Goal: Find specific page/section: Find specific page/section

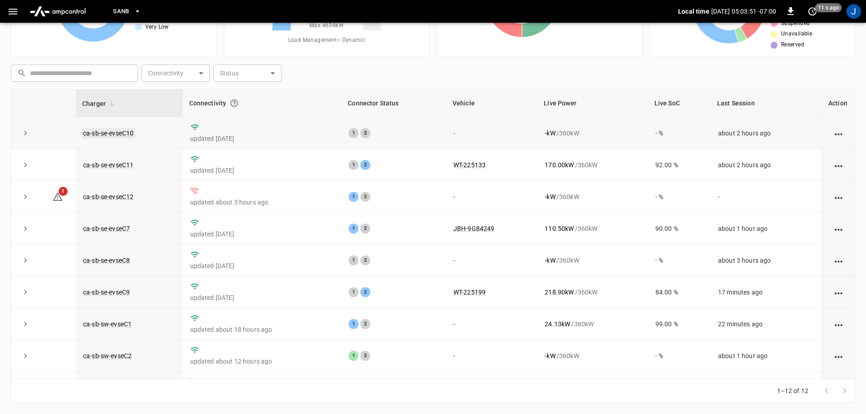
click at [118, 135] on link "ca-sb-se-evseC10" at bounding box center [108, 133] width 54 height 11
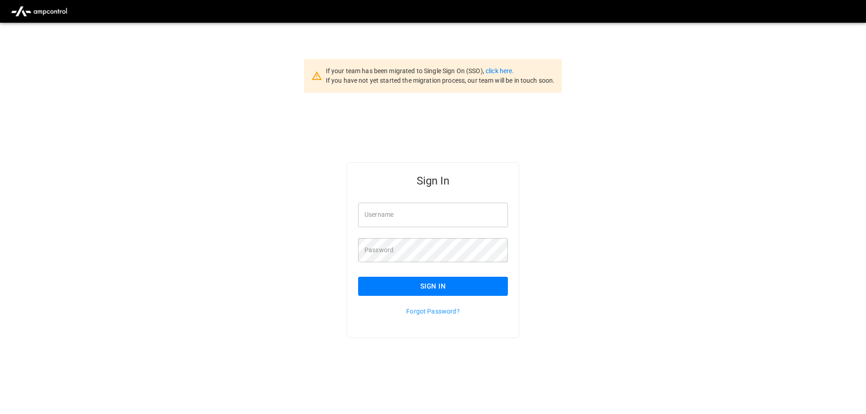
type input "**********"
click at [443, 212] on input "**********" at bounding box center [433, 214] width 150 height 24
click at [417, 295] on button "Sign In" at bounding box center [433, 285] width 150 height 19
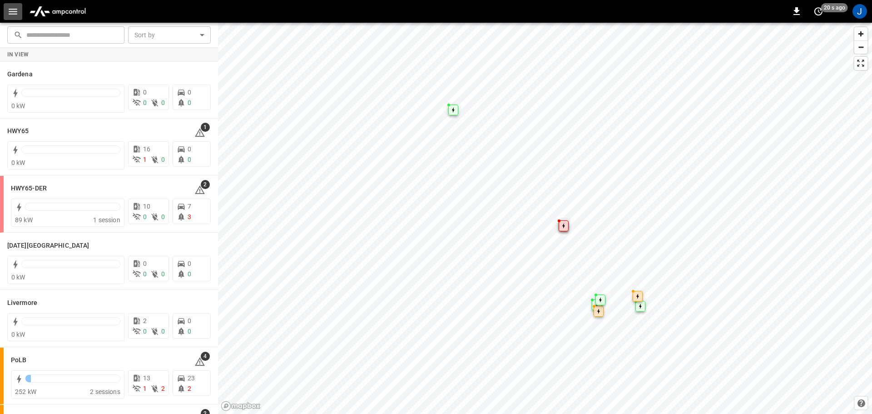
click at [15, 11] on icon "button" at bounding box center [13, 12] width 9 height 6
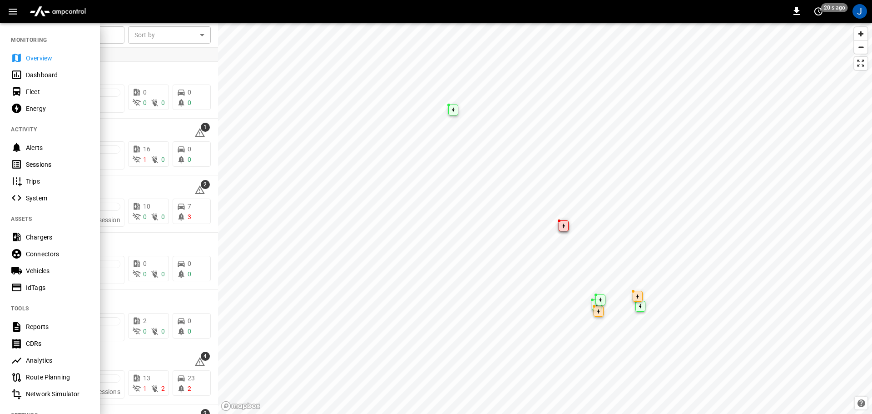
click at [35, 72] on div "Dashboard" at bounding box center [57, 74] width 63 height 9
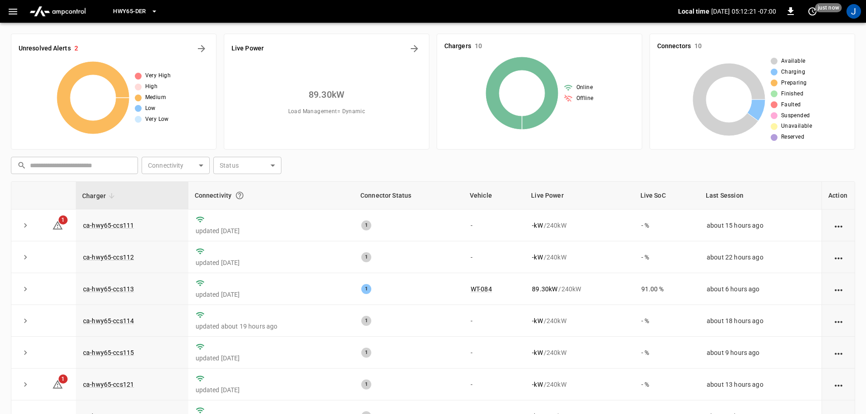
click at [146, 10] on span "HWY65-DER" at bounding box center [129, 11] width 33 height 10
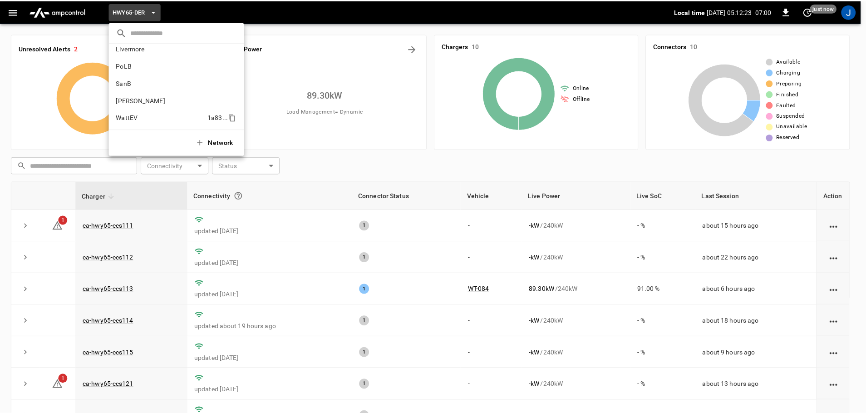
scroll to position [76, 0]
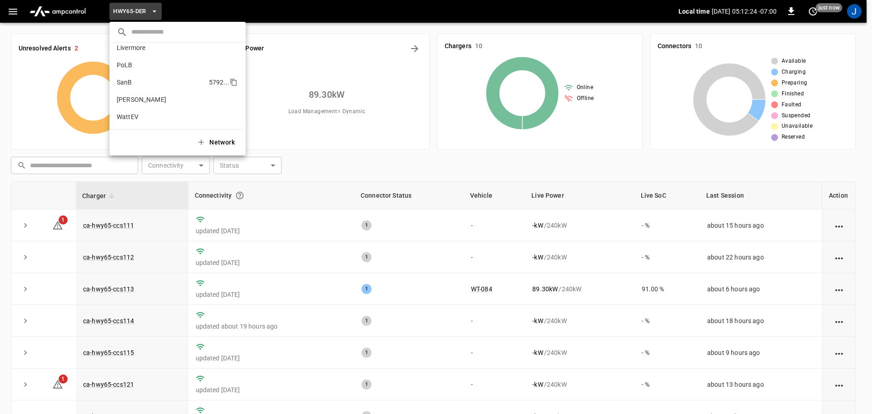
click at [128, 82] on p "SanB" at bounding box center [161, 82] width 89 height 9
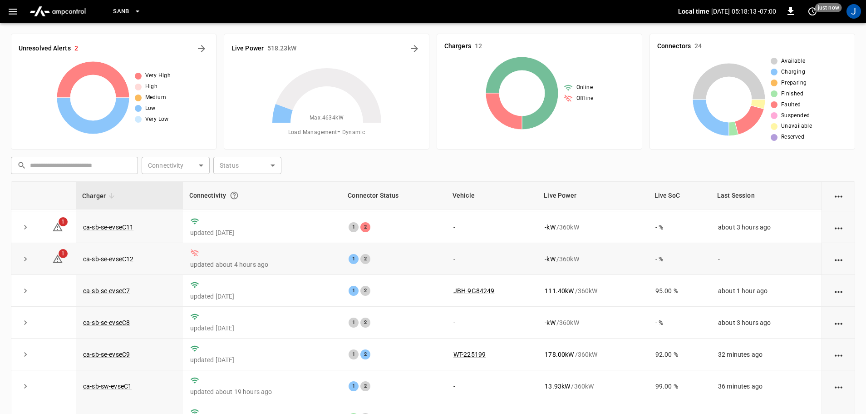
scroll to position [0, 0]
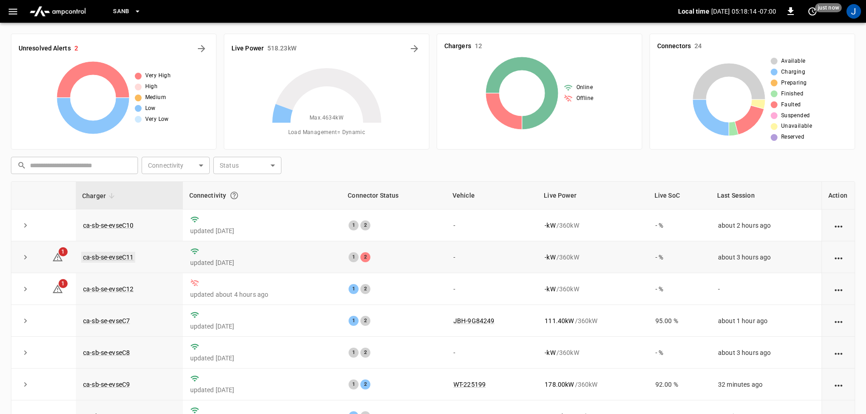
click at [105, 258] on link "ca-sb-se-evseC11" at bounding box center [108, 256] width 54 height 11
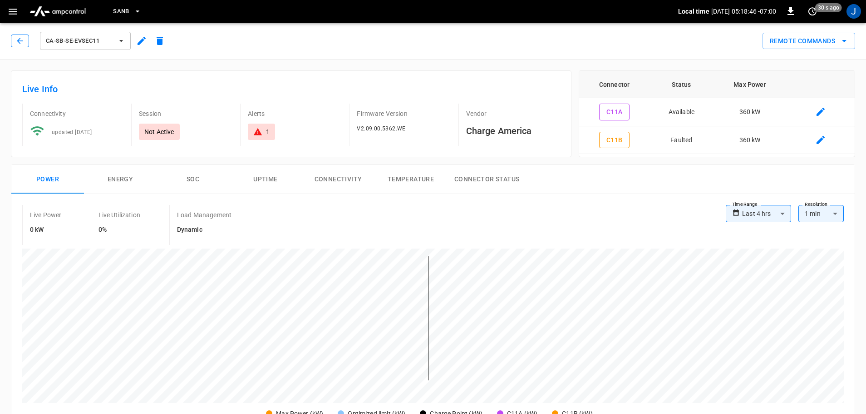
click at [18, 40] on icon "button" at bounding box center [20, 41] width 6 height 6
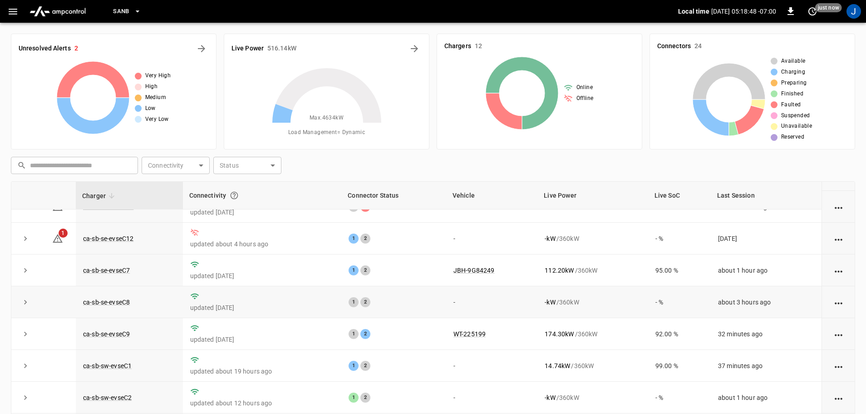
scroll to position [126, 0]
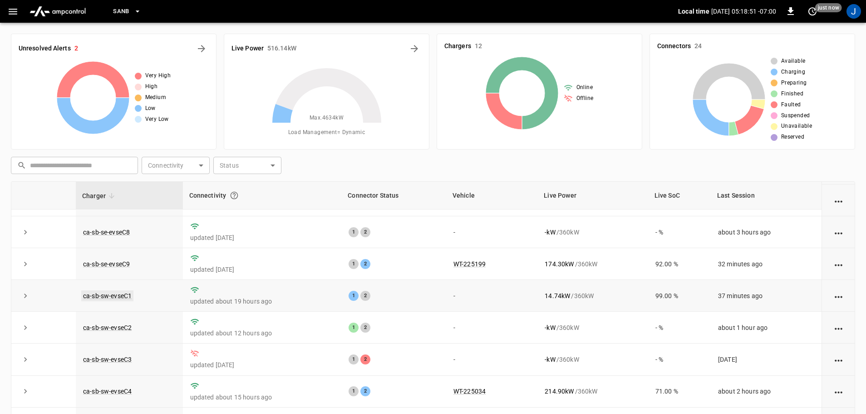
click at [104, 292] on link "ca-sb-sw-evseC1" at bounding box center [107, 295] width 52 height 11
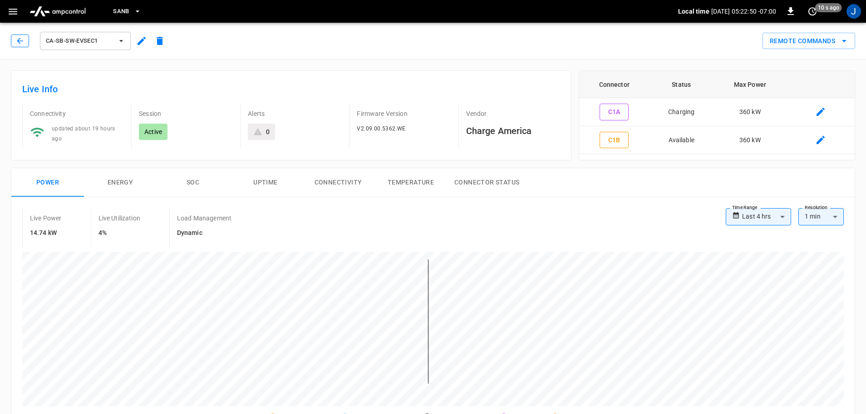
click at [22, 36] on button "button" at bounding box center [20, 41] width 18 height 13
